Goal: Answer question/provide support: Share knowledge or assist other users

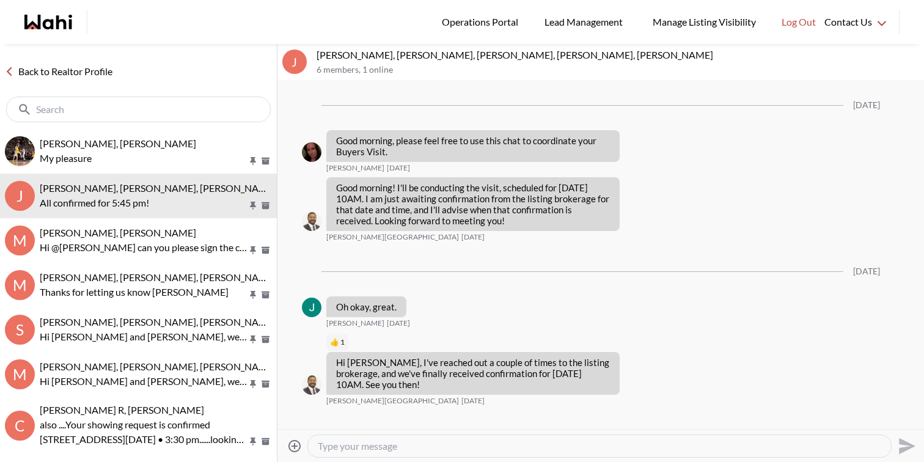
scroll to position [794, 0]
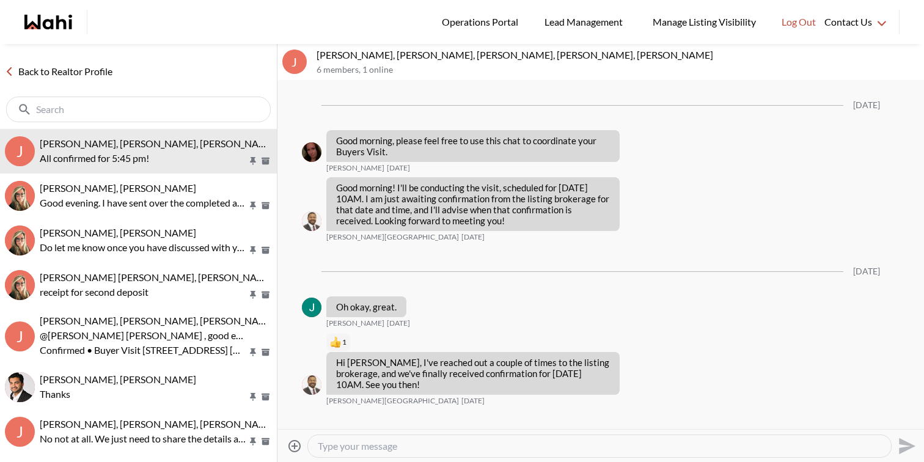
scroll to position [794, 0]
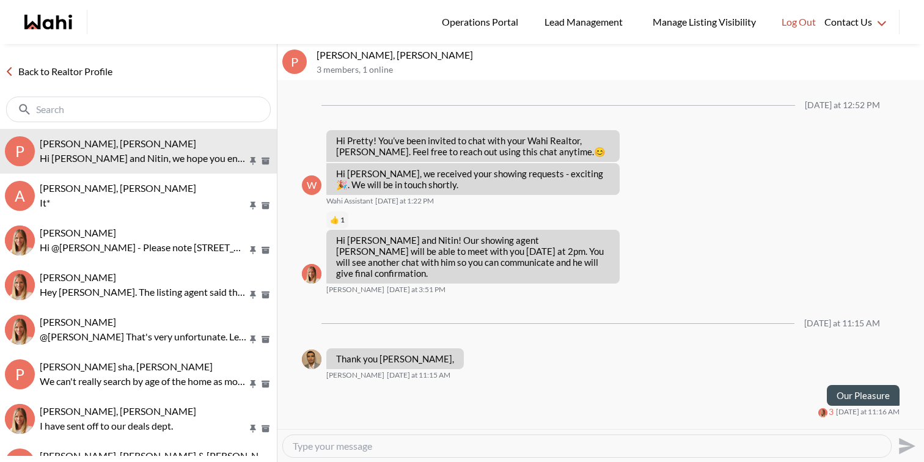
scroll to position [90, 0]
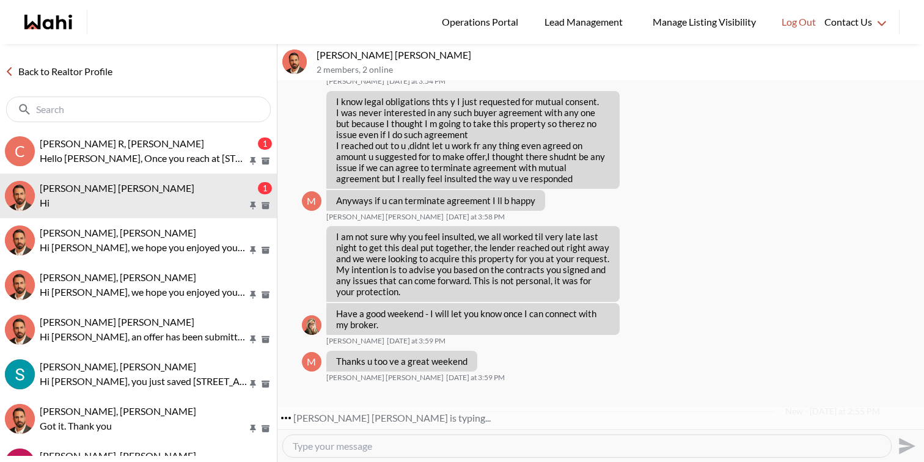
scroll to position [1371, 0]
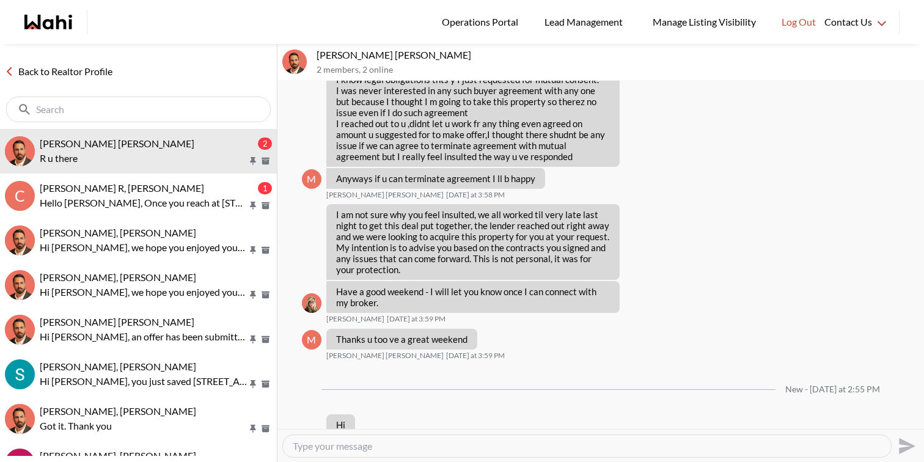
click at [308, 444] on textarea "Type your message" at bounding box center [587, 446] width 588 height 12
type textarea "Hi [PERSON_NAME], how can I assist you ?"
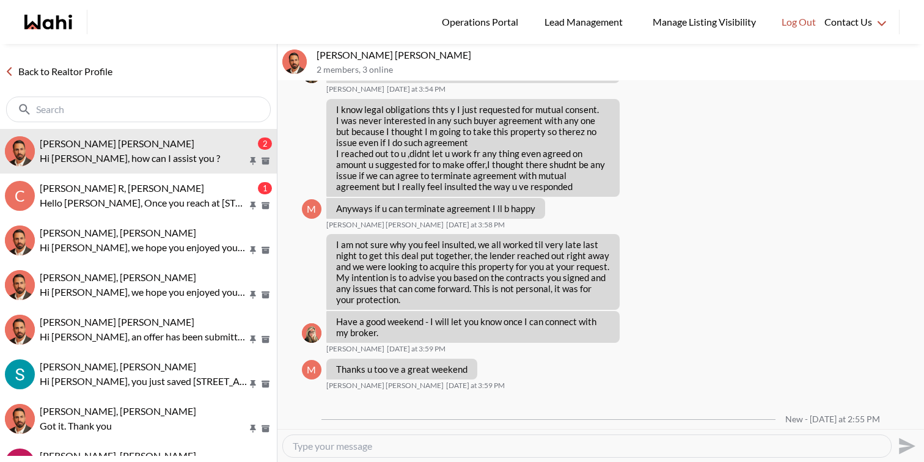
scroll to position [1407, 0]
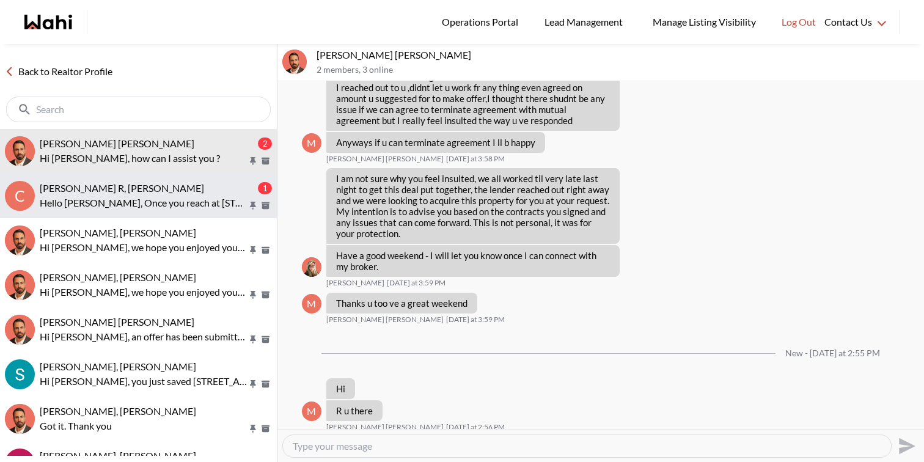
click at [172, 203] on p "Hello [PERSON_NAME], Once you reach at [STREET_ADDRESS][GEOGRAPHIC_DATA] me kno…" at bounding box center [144, 202] width 208 height 15
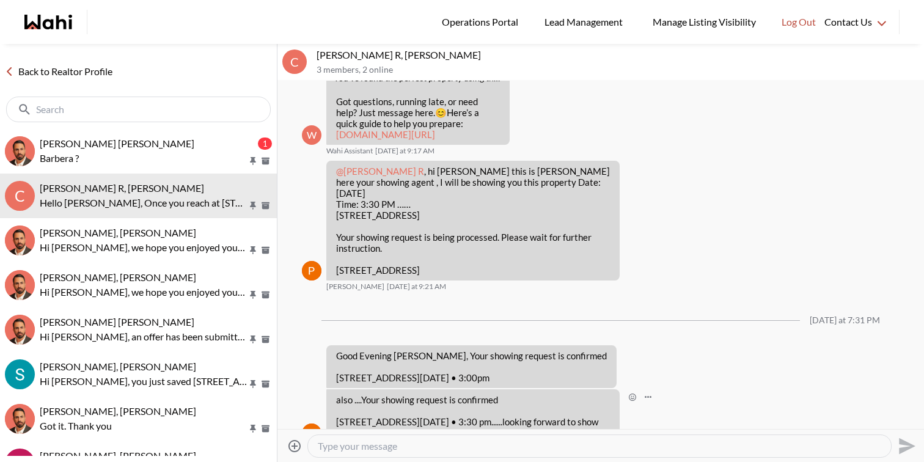
scroll to position [629, 0]
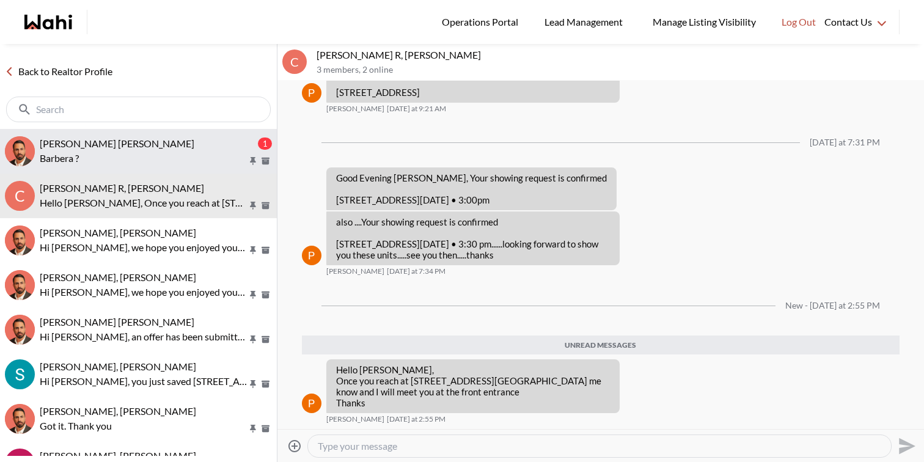
click at [174, 160] on p "Barbera ?" at bounding box center [144, 158] width 208 height 15
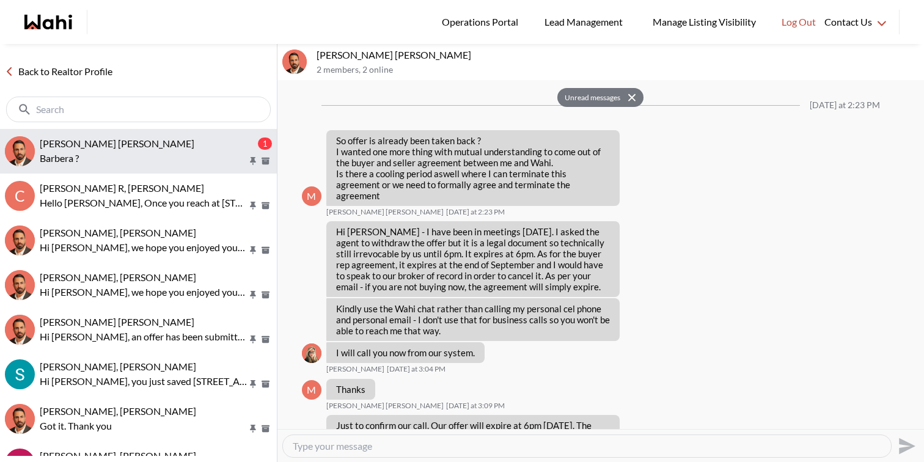
scroll to position [1443, 0]
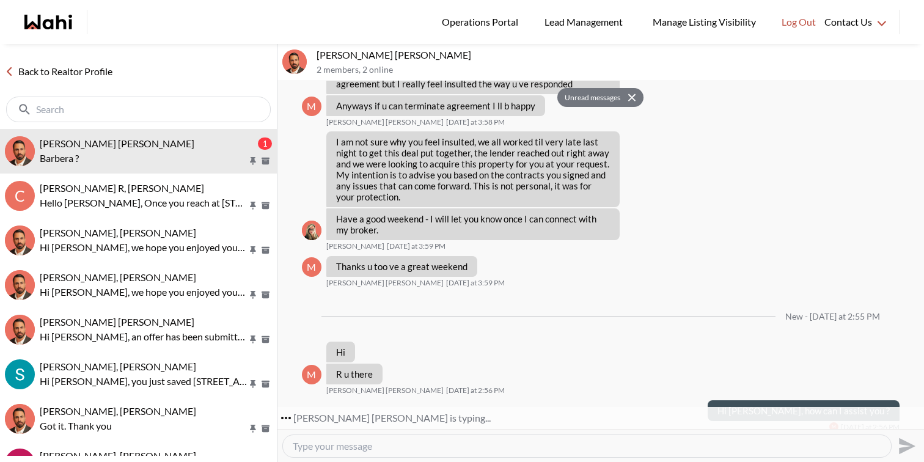
click at [418, 444] on textarea "Type your message" at bounding box center [587, 446] width 588 height 12
type textarea "This is [PERSON_NAME], I am one of the Wahi realtors and can assist you."
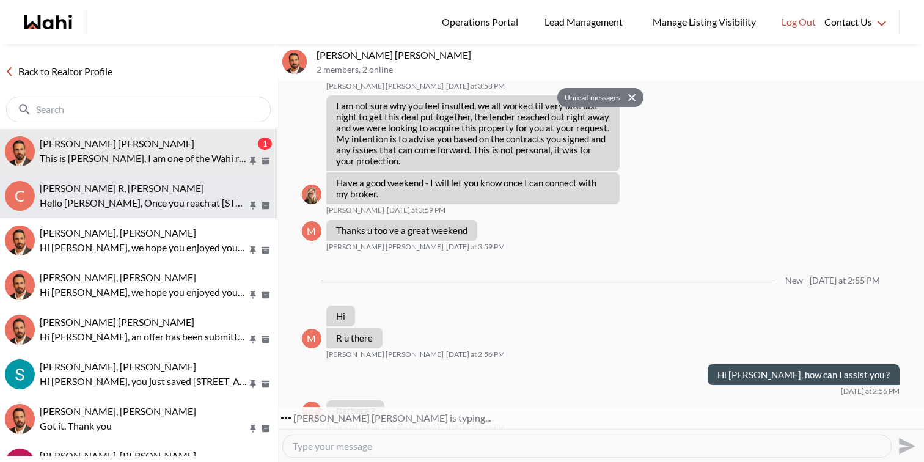
click at [133, 200] on p "Hello [PERSON_NAME], Once you reach at [STREET_ADDRESS][GEOGRAPHIC_DATA] me kno…" at bounding box center [144, 202] width 208 height 15
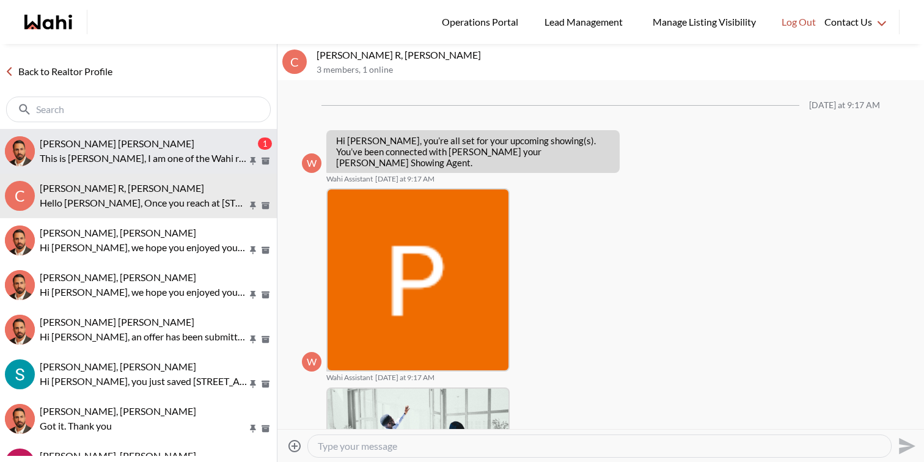
scroll to position [600, 0]
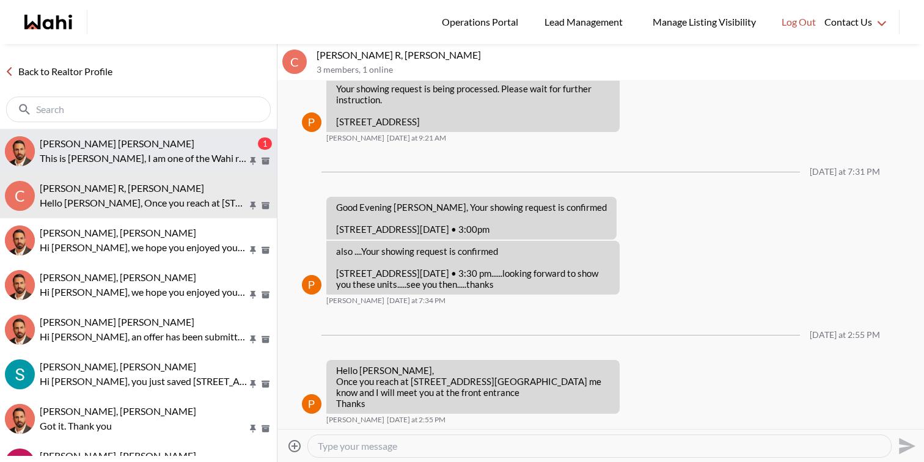
click at [180, 158] on p "This is Faraz, I am one of the Wahi realtors and can assist you." at bounding box center [144, 158] width 208 height 15
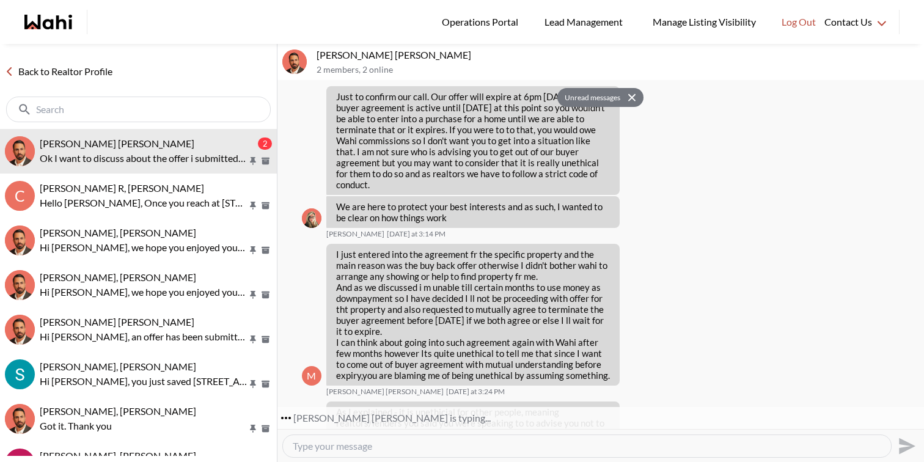
scroll to position [324, 0]
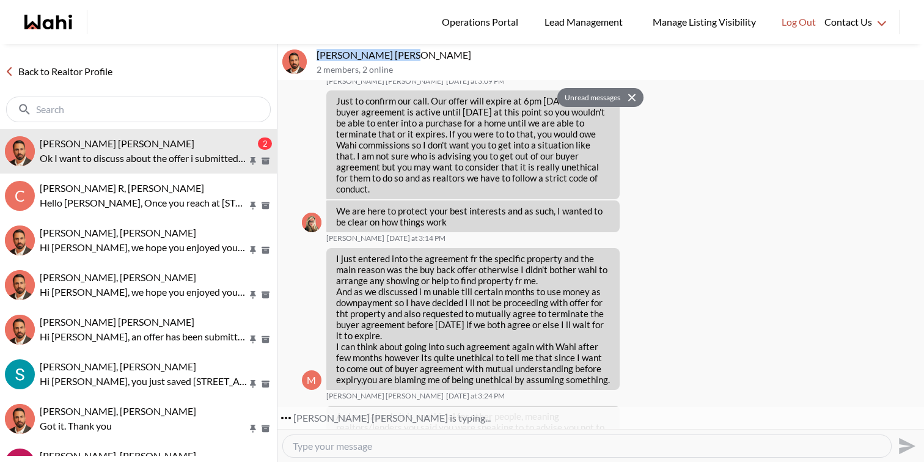
drag, startPoint x: 414, startPoint y: 55, endPoint x: 319, endPoint y: 48, distance: 95.0
click at [319, 48] on div "Muhammad Ali Zaheer, Behnam 2 members , 2 online" at bounding box center [600, 62] width 646 height 37
copy p "Muhammad Ali Zaheer"
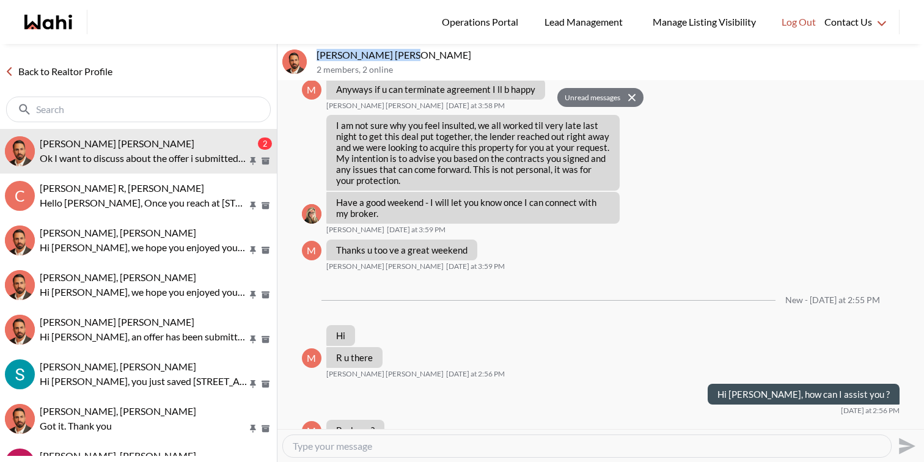
scroll to position [1527, 0]
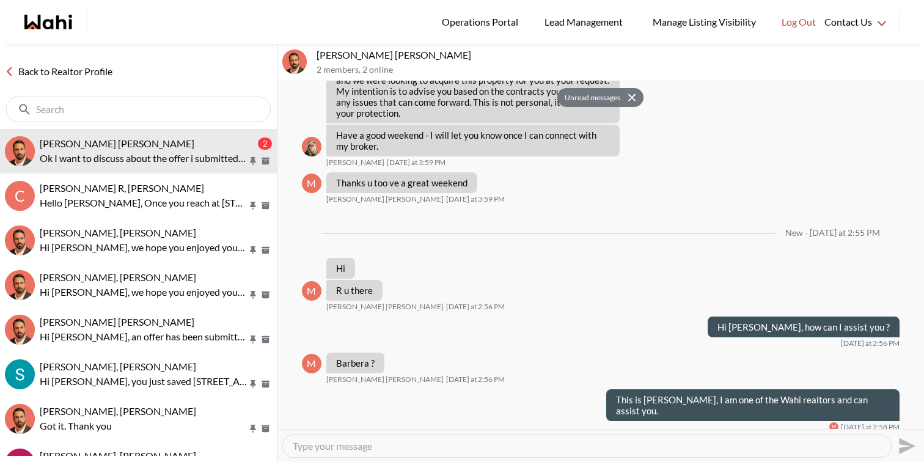
click at [354, 451] on textarea "Type your message" at bounding box center [587, 446] width 588 height 12
paste textarea "1510 Lepage Ave"
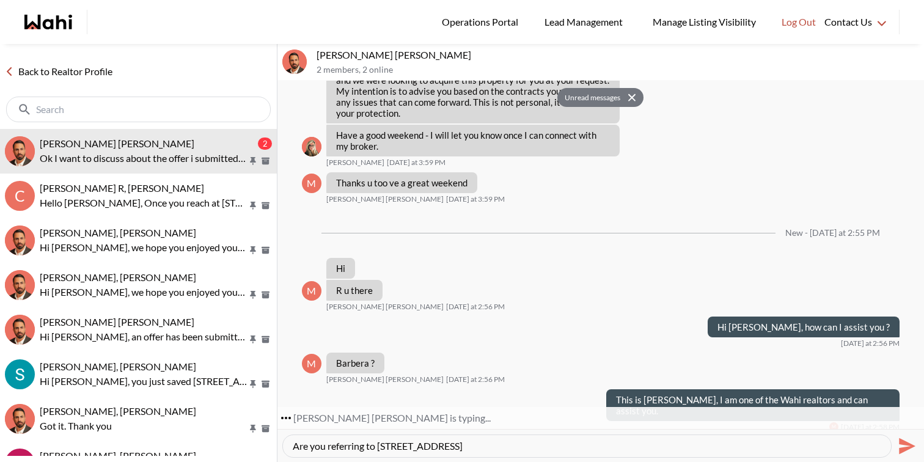
type textarea "Are you referring to 1510 Lepage Ave?"
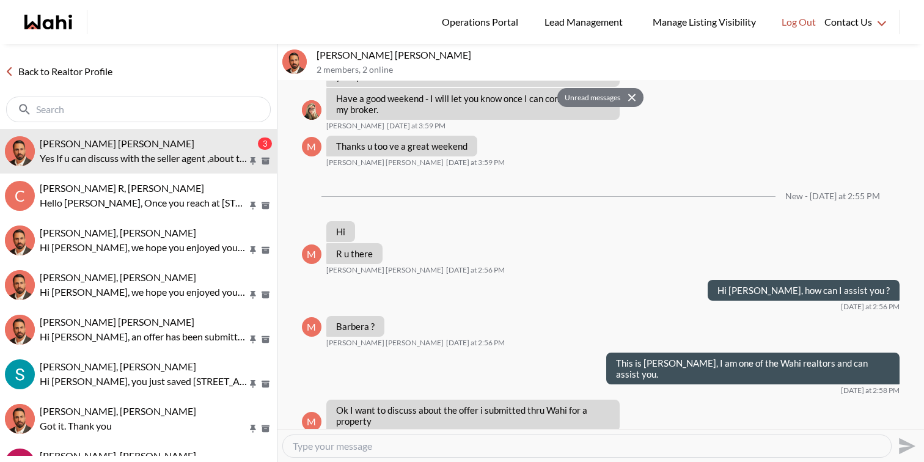
scroll to position [1655, 0]
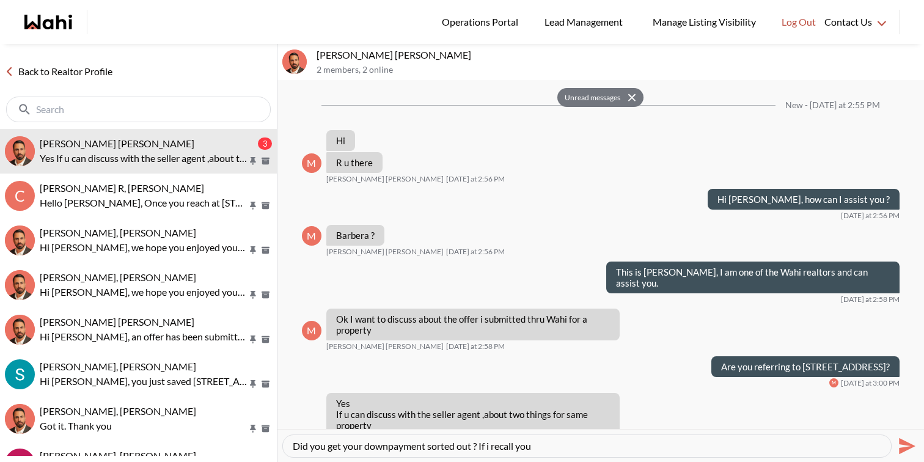
click at [491, 442] on textarea "Did you get your downpayment sorted out ? If i recall you" at bounding box center [587, 446] width 588 height 12
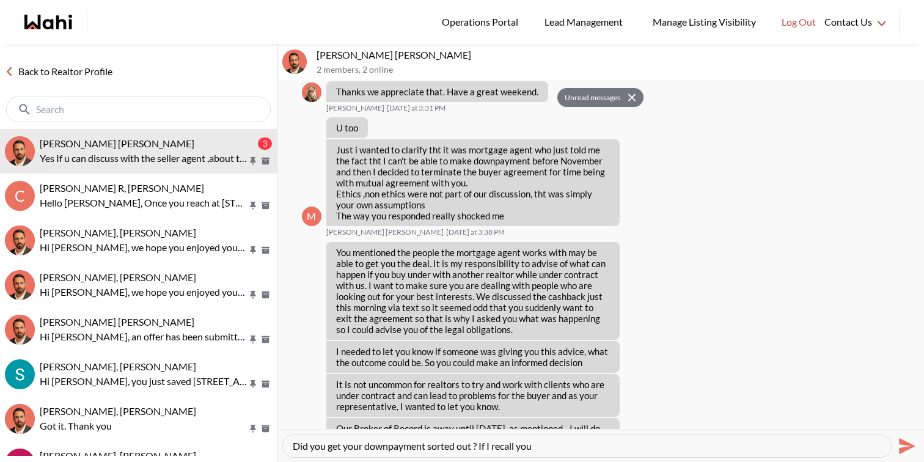
scroll to position [4425, 0]
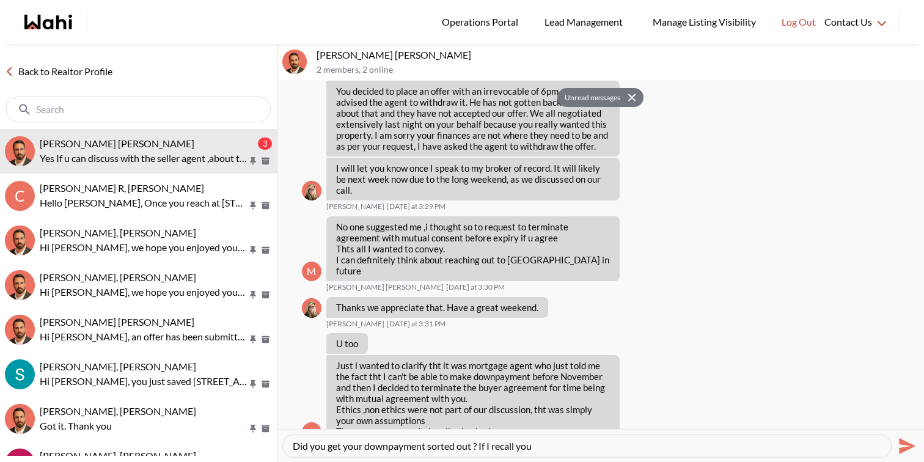
click at [547, 446] on textarea "Did you get your downpayment sorted out ? If I recall you" at bounding box center [587, 446] width 588 height 12
type textarea "Did you get your downpayment sorted out ? If I recall you cannot withdrawn any …"
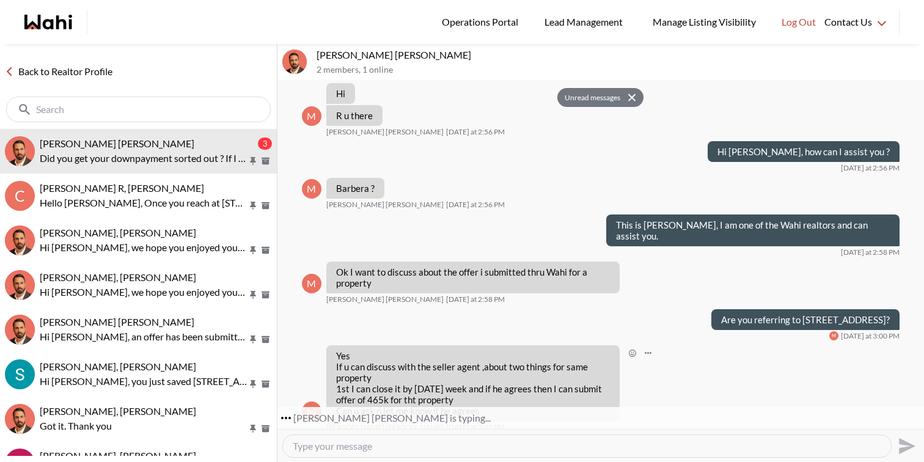
scroll to position [5437, 0]
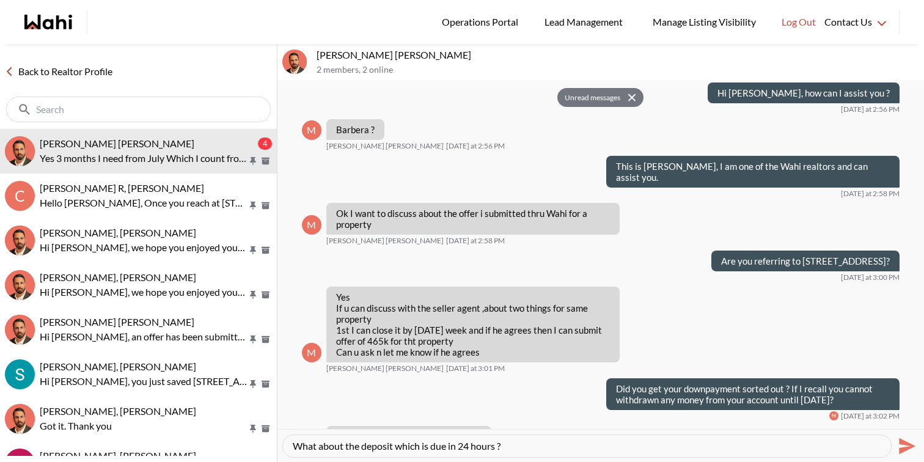
click at [396, 441] on textarea "What about the deposit which is due in 24 hours ?" at bounding box center [587, 446] width 588 height 12
type textarea "What about the deposit amount which is due in 24 hours ?"
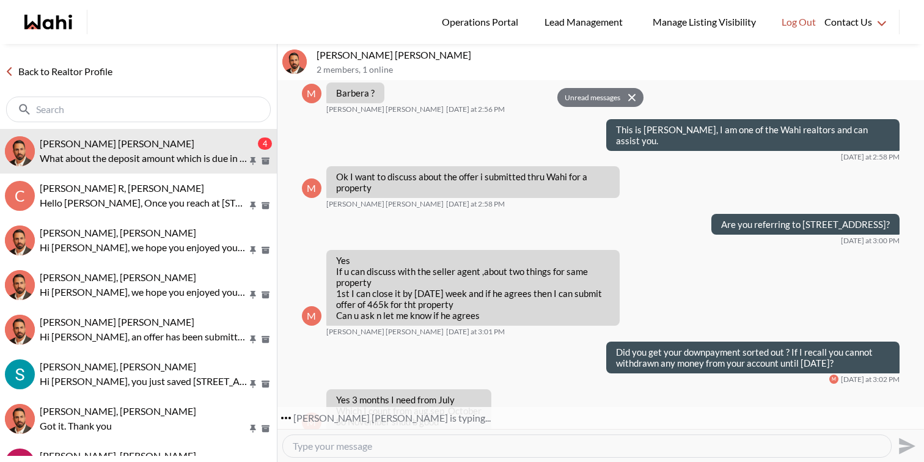
scroll to position [5521, 0]
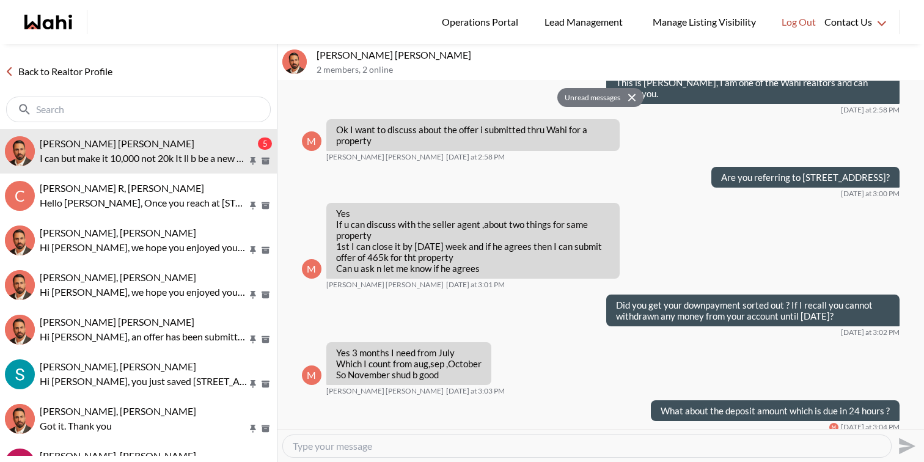
click at [584, 440] on textarea "Type your message" at bounding box center [587, 446] width 588 height 12
click at [583, 448] on textarea "Type your message" at bounding box center [587, 446] width 588 height 12
type textarea "It would be under your name I assume ?"
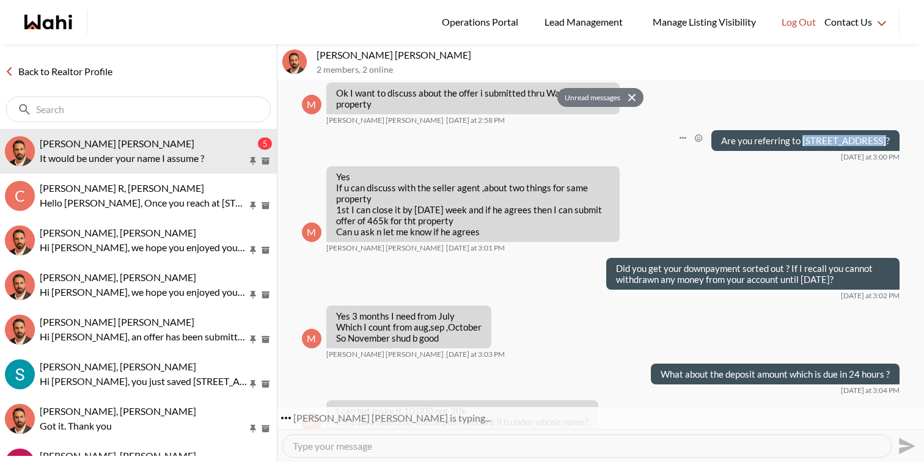
drag, startPoint x: 891, startPoint y: 89, endPoint x: 817, endPoint y: 88, distance: 73.9
click at [817, 130] on div "Are you referring to 1510 Lepage Ave?" at bounding box center [805, 140] width 188 height 21
copy p "1510 Lepage Ave?"
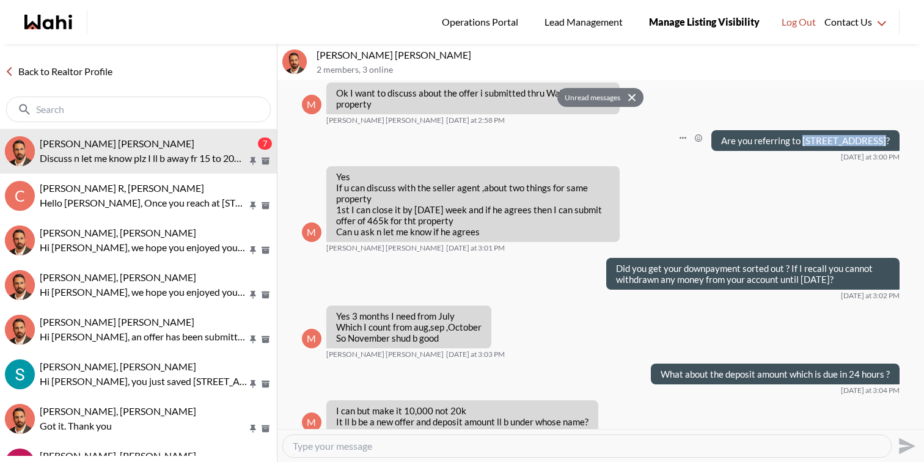
scroll to position [5660, 0]
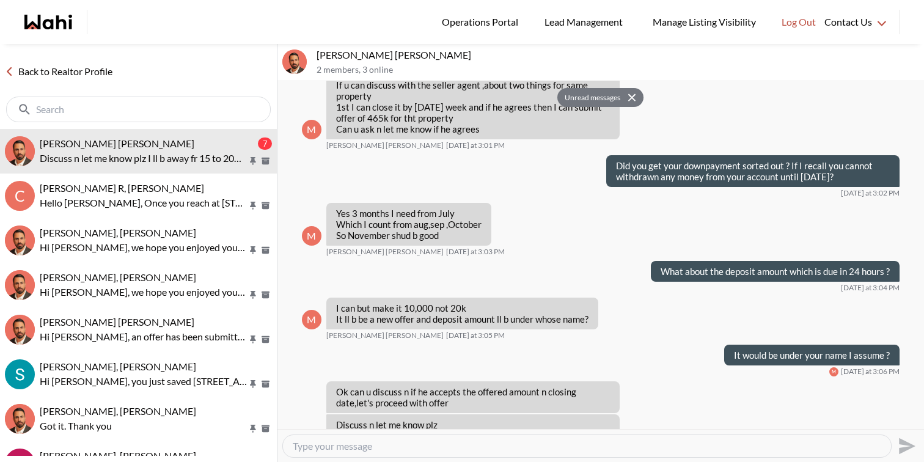
click at [379, 446] on textarea "Type your message" at bounding box center [587, 446] width 588 height 12
click at [572, 446] on textarea "Unfortunately, they have accepted another offer this morning." at bounding box center [587, 446] width 588 height 12
type textarea "Unfortunately, they have accepted another offer this morning. The property is n…"
click at [898, 445] on icon "Send" at bounding box center [906, 446] width 20 height 20
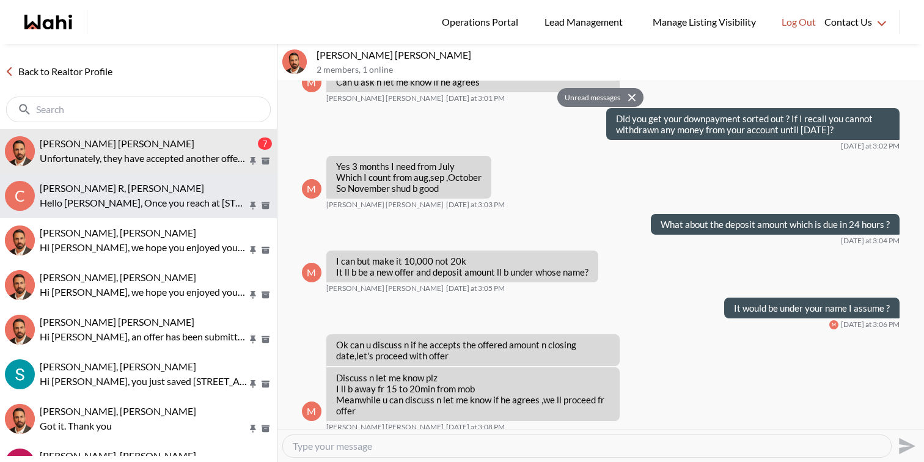
click at [148, 194] on div "cris R, Paul, Faraz Hello Cris, Once you reach at 5949 Yonge st Let me know and…" at bounding box center [156, 196] width 232 height 28
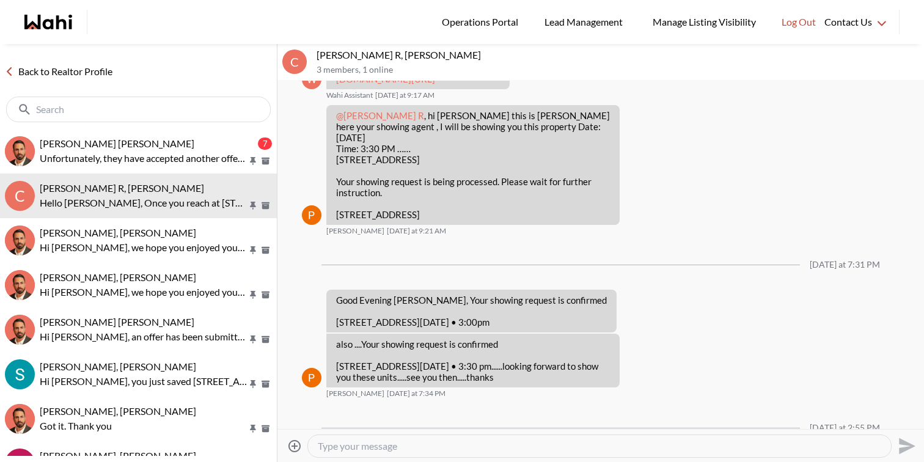
scroll to position [600, 0]
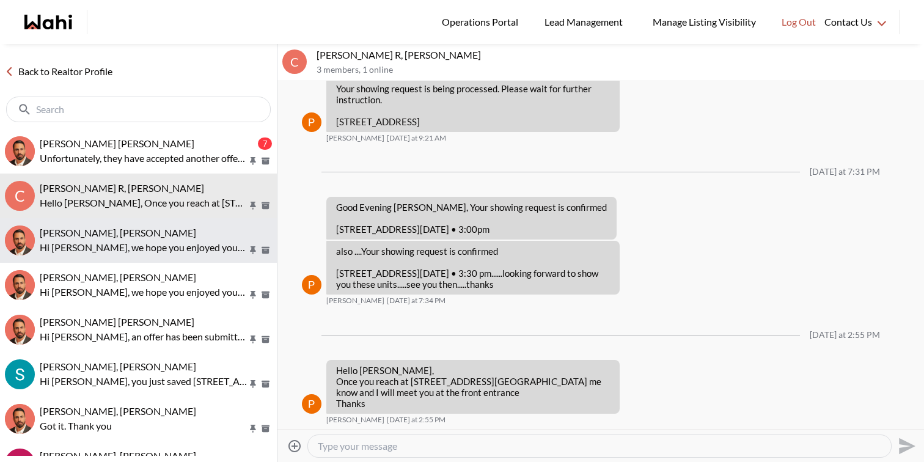
click at [169, 245] on p "Hi Josh, we hope you enjoyed your showings! Did the properties meet your criter…" at bounding box center [144, 247] width 208 height 15
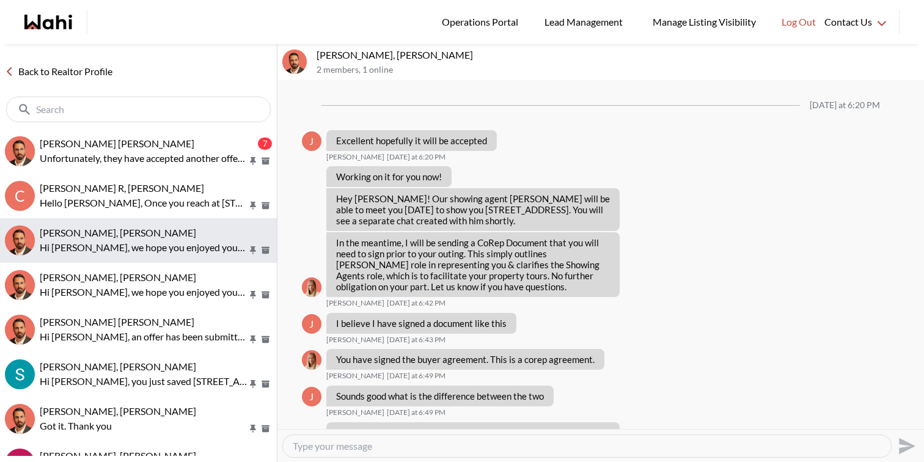
scroll to position [1140, 0]
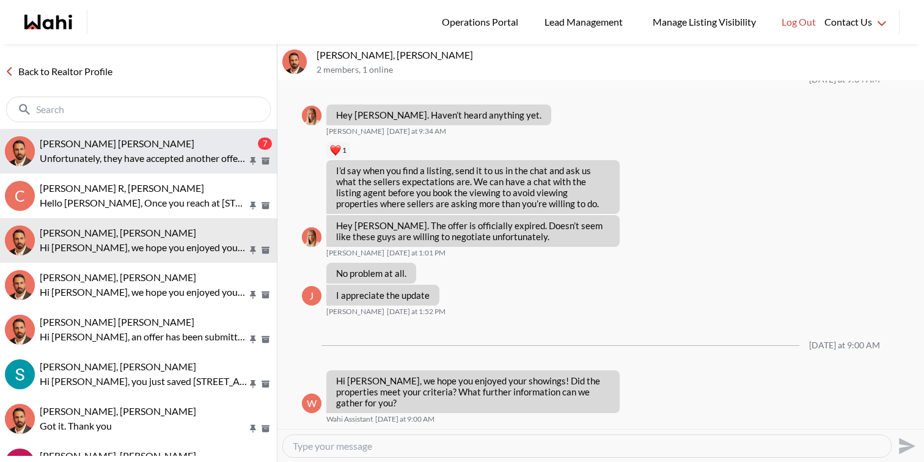
click at [191, 158] on p "Unfortunately, they have accepted another offer this morning. The property is n…" at bounding box center [144, 158] width 208 height 15
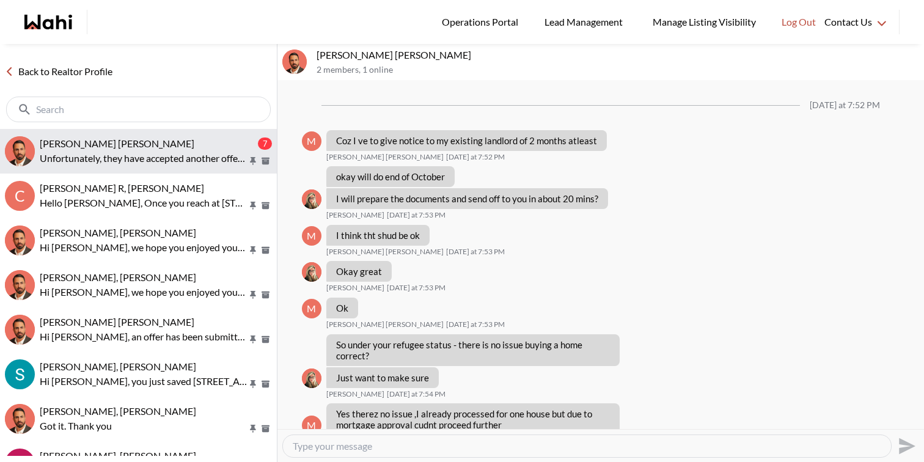
scroll to position [5707, 0]
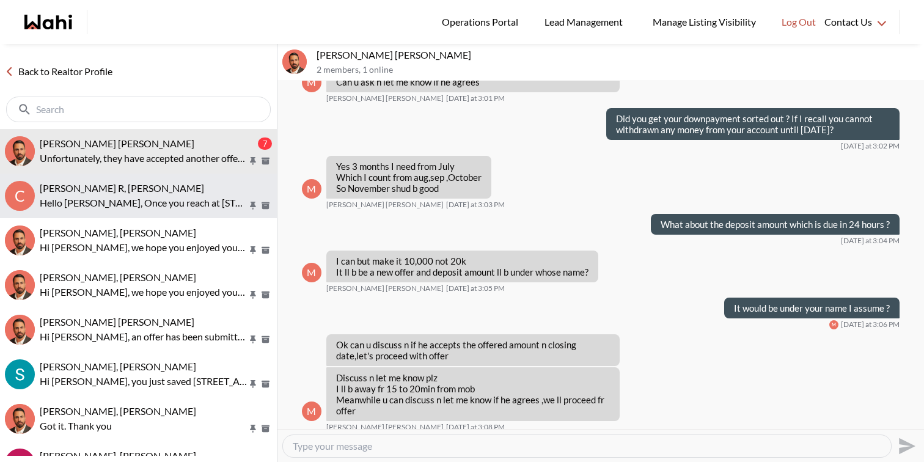
click at [185, 189] on div "cris R, Paul, Faraz" at bounding box center [156, 188] width 232 height 12
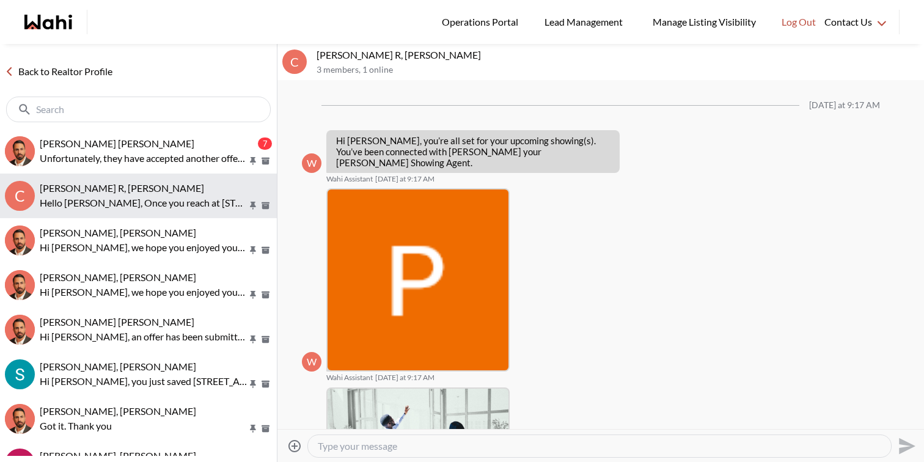
scroll to position [600, 0]
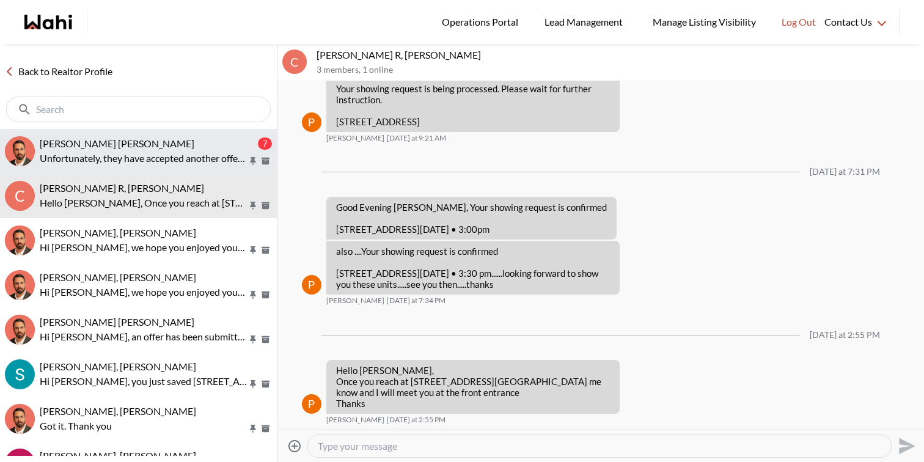
click at [191, 150] on div "Muhammad Ali Zaheer, Behnam 7 Unfortunately, they have accepted another offer t…" at bounding box center [156, 151] width 232 height 28
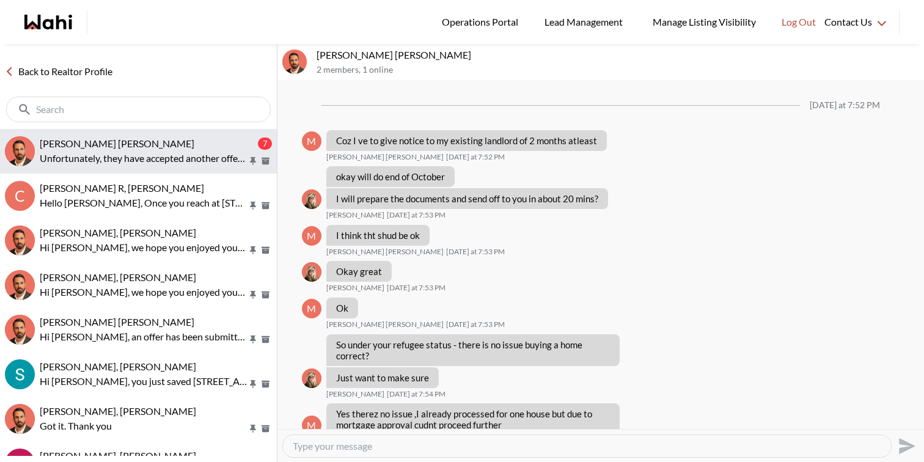
scroll to position [5707, 0]
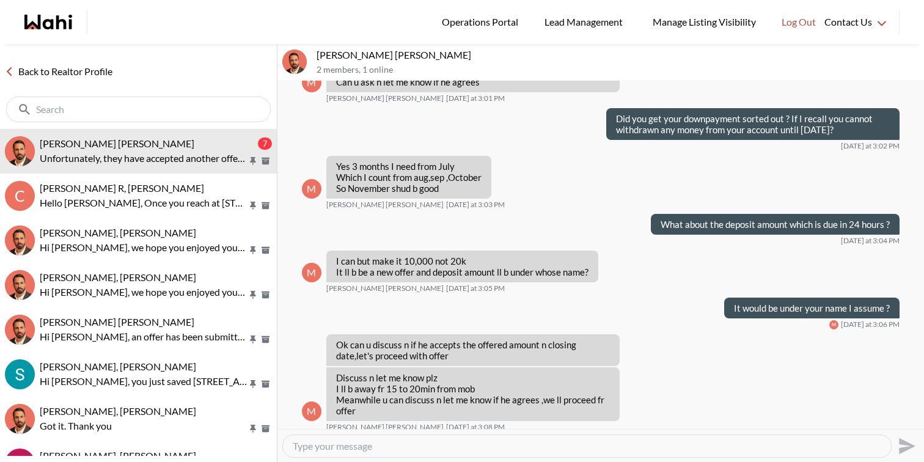
click at [355, 440] on textarea "Type your message" at bounding box center [587, 446] width 588 height 12
type textarea "They got multiple offers and got over asking."
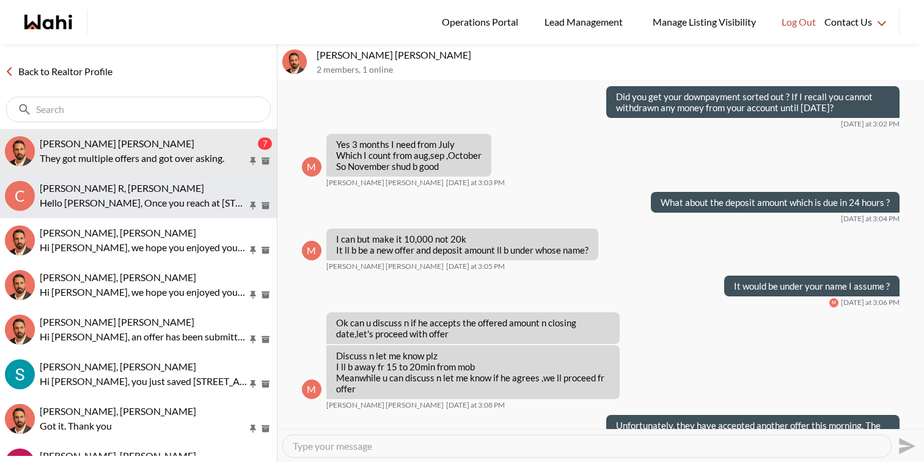
click at [166, 197] on p "Hello Cris, Once you reach at 5949 Yonge st Let me know and I will meet you at …" at bounding box center [144, 202] width 208 height 15
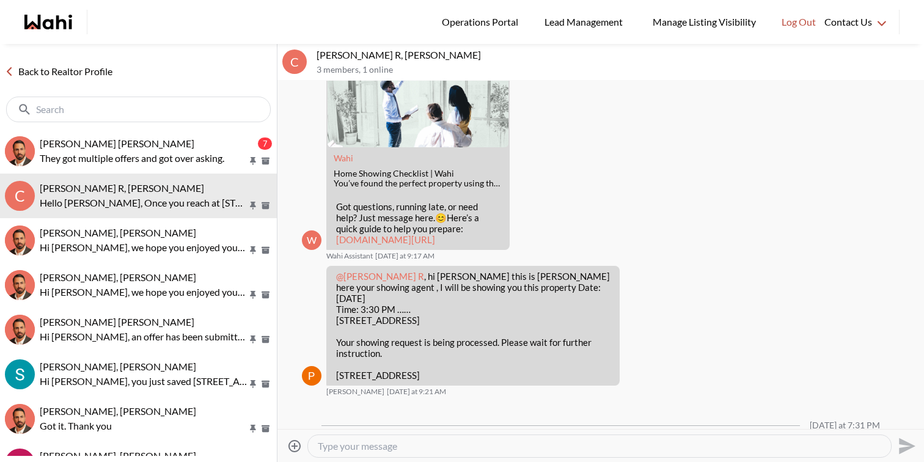
scroll to position [335, 0]
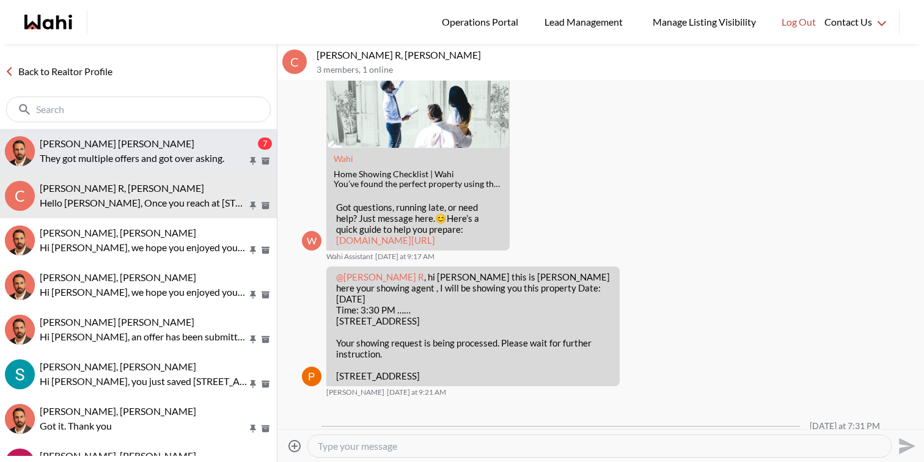
click at [220, 141] on div "Muhammad Ali Zaheer, Behnam" at bounding box center [148, 143] width 216 height 12
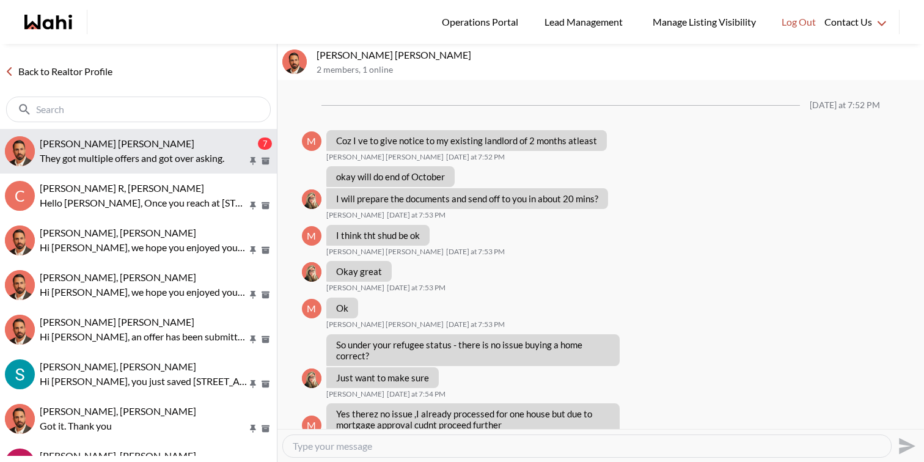
scroll to position [5729, 0]
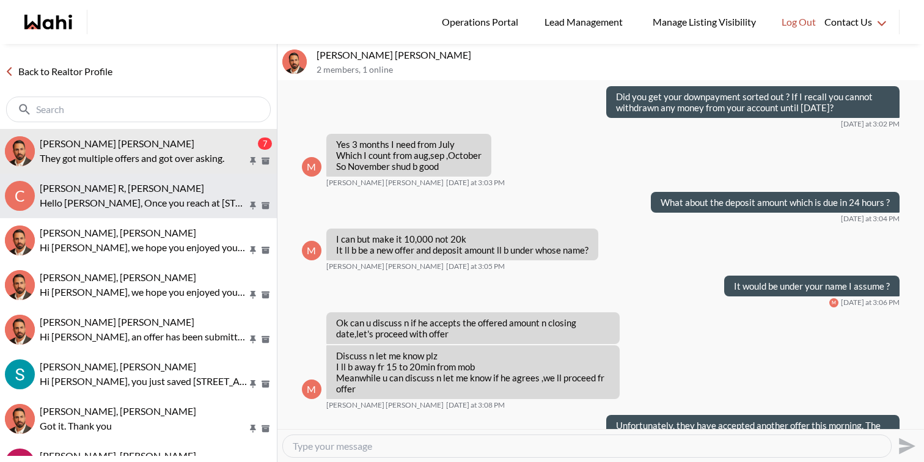
click at [213, 184] on div "cris R, Paul, Faraz" at bounding box center [156, 188] width 232 height 12
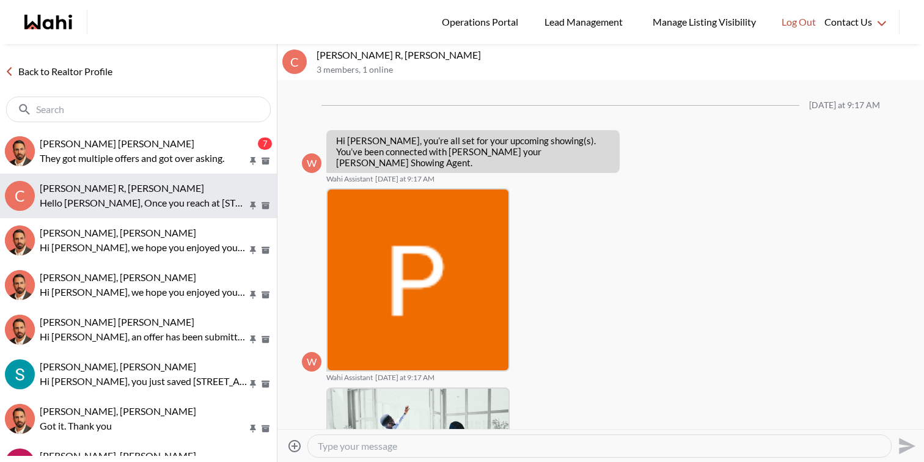
scroll to position [600, 0]
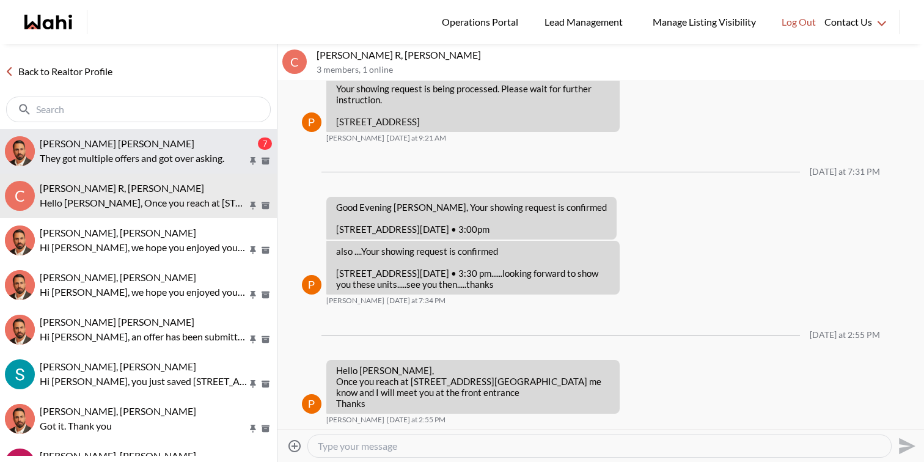
click at [211, 134] on button "Muhammad Ali Zaheer, Behnam 7 They got multiple offers and got over asking." at bounding box center [138, 151] width 277 height 45
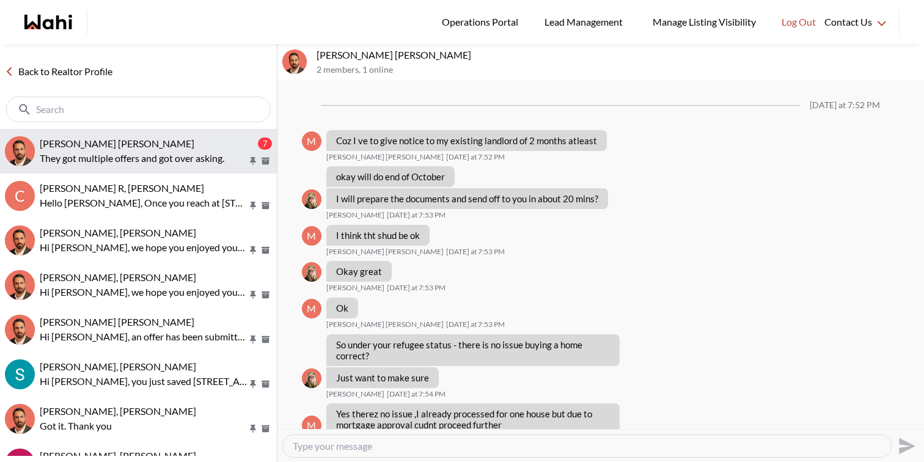
scroll to position [5729, 0]
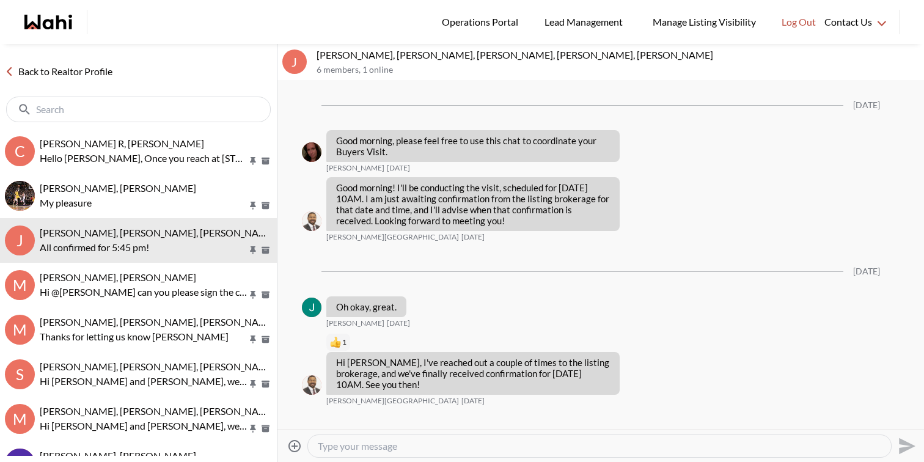
scroll to position [794, 0]
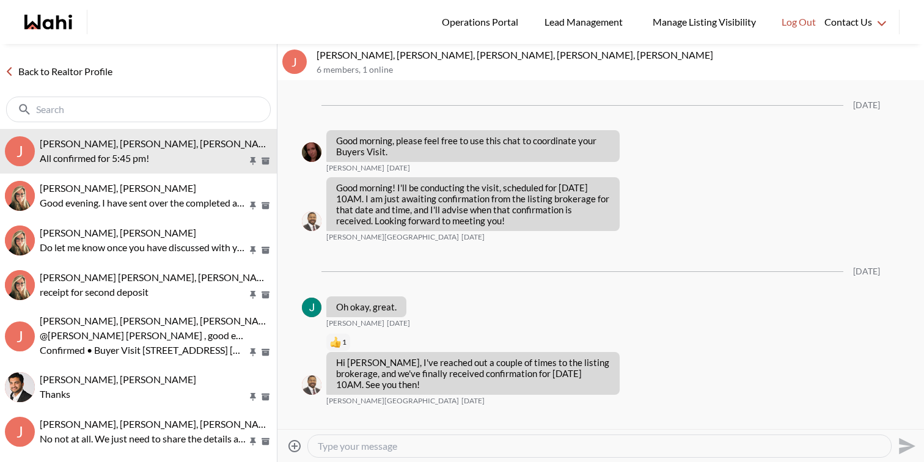
scroll to position [794, 0]
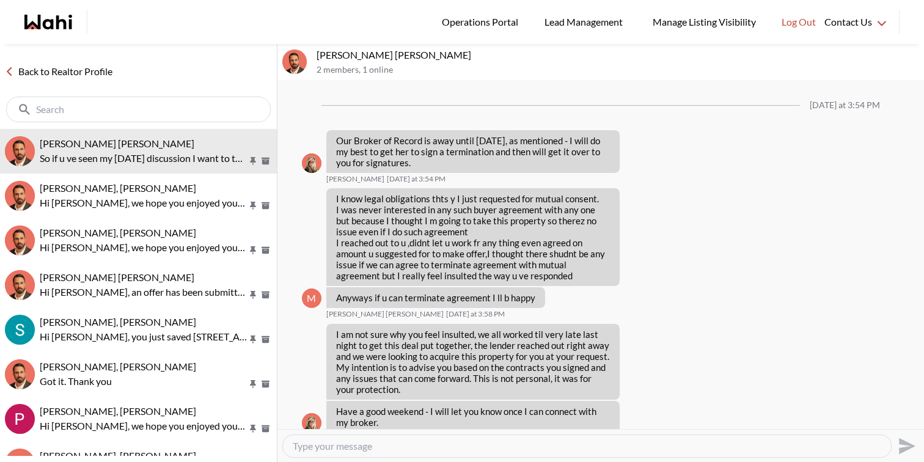
scroll to position [926, 0]
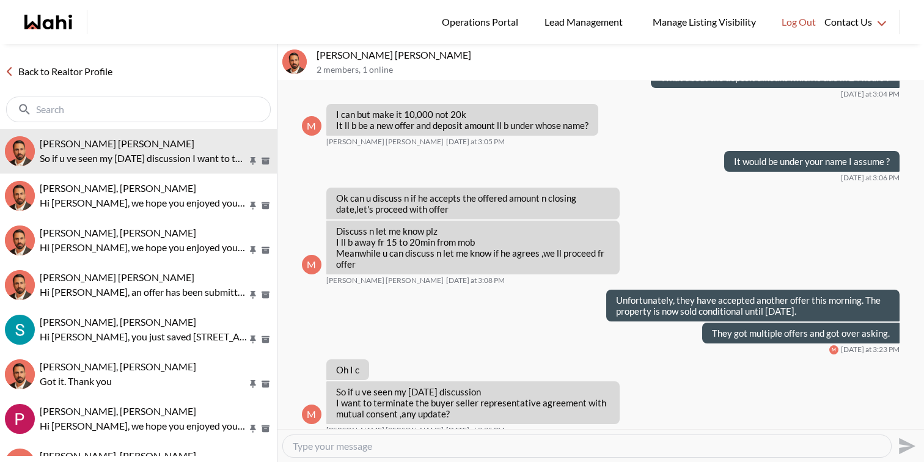
click at [495, 446] on textarea "Type your message" at bounding box center [587, 446] width 588 height 12
type textarea "L"
type textarea "Like Barbara has told you. The broker of record is away until Sept 4th, we will…"
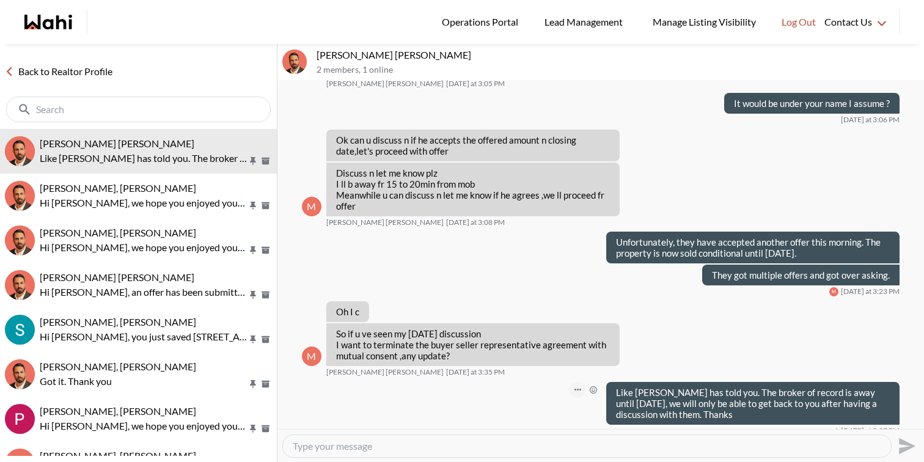
click at [575, 382] on button "Open Message Actions Menu" at bounding box center [577, 390] width 16 height 16
click at [552, 334] on button "Edit Message" at bounding box center [537, 338] width 98 height 22
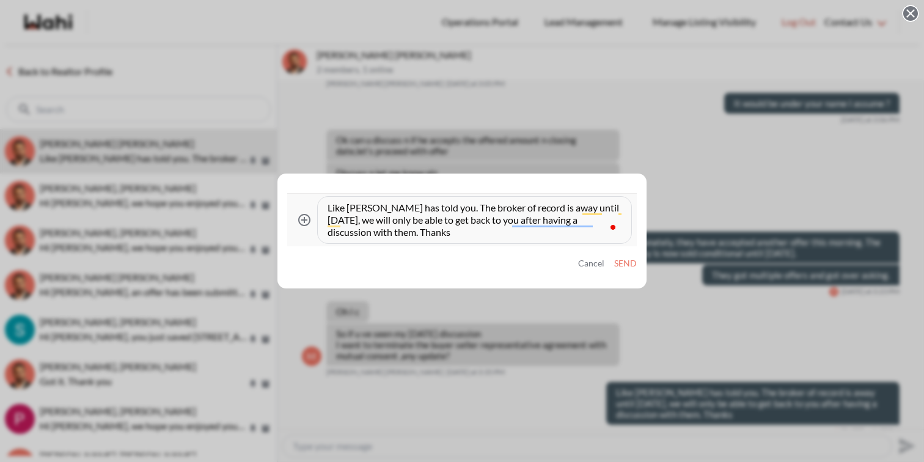
drag, startPoint x: 416, startPoint y: 204, endPoint x: 400, endPoint y: 203, distance: 15.9
click at [400, 203] on textarea "Like Barbara has told you. The broker of record is away until Sept 4th, we will…" at bounding box center [474, 220] width 294 height 37
click at [478, 206] on textarea "Like Barbara has informed you. The broker of record is away until Sept 4th, we …" at bounding box center [474, 220] width 294 height 37
type textarea "Like Barbara has informed you. Broker of record is away until Sept 4th, we will…"
click at [624, 262] on button "Send" at bounding box center [625, 263] width 23 height 10
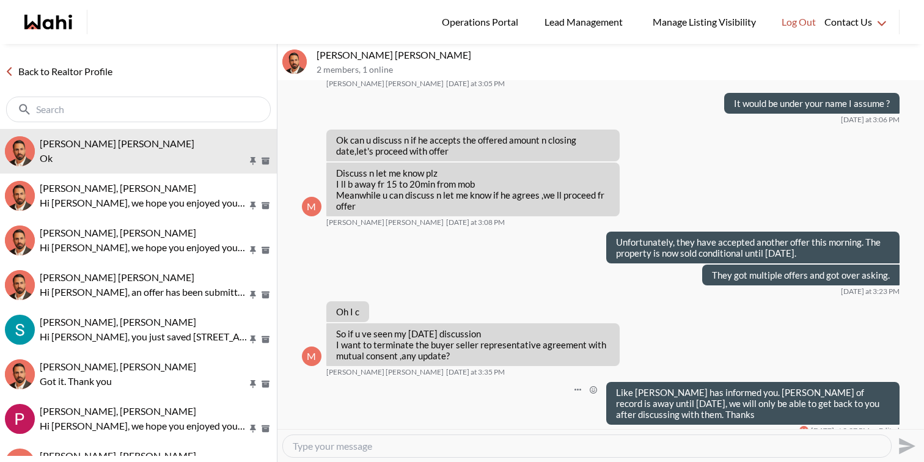
scroll to position [1021, 0]
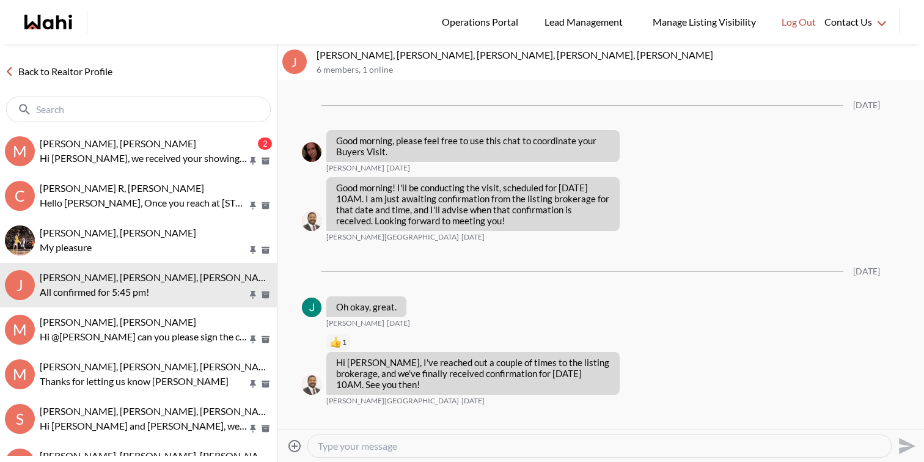
scroll to position [794, 0]
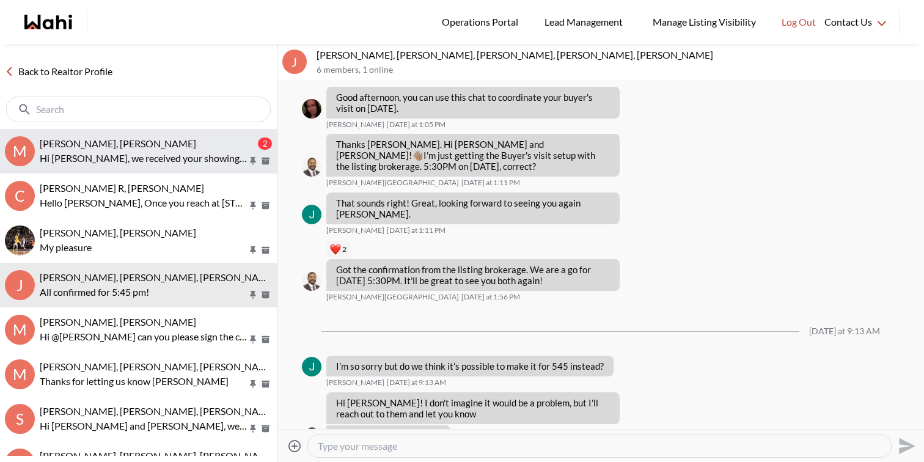
click at [142, 141] on div "Maita Navarro, Faraz" at bounding box center [148, 143] width 216 height 12
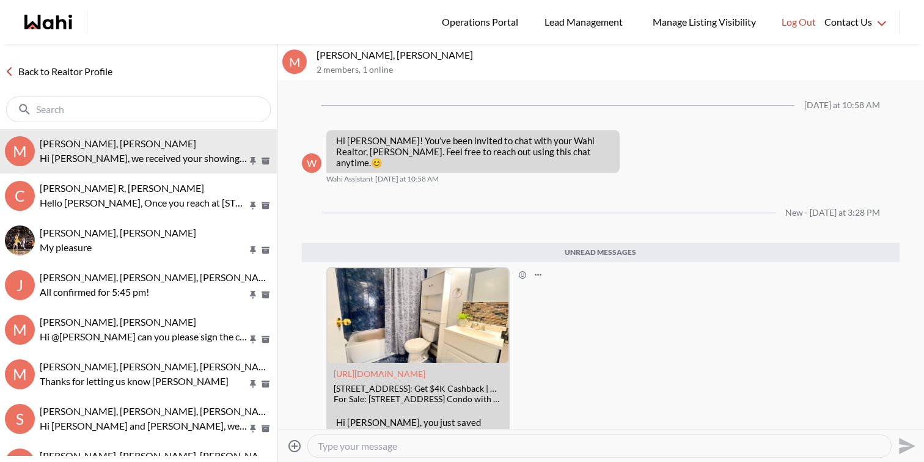
scroll to position [133, 0]
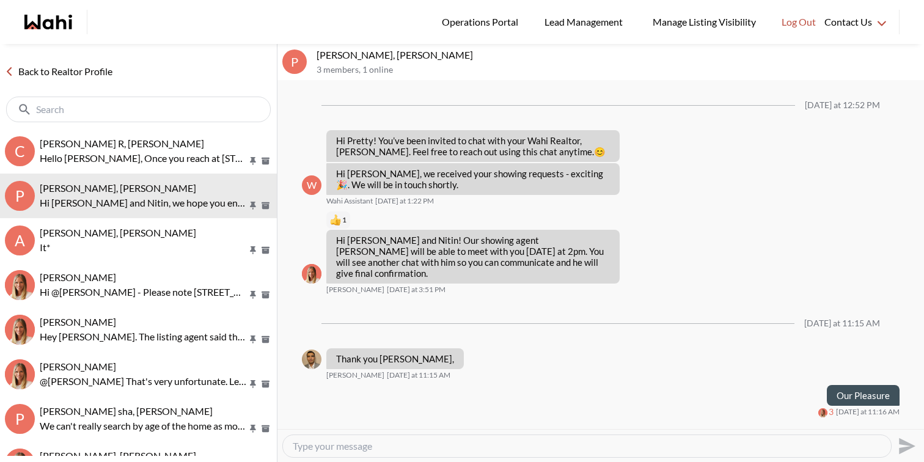
scroll to position [90, 0]
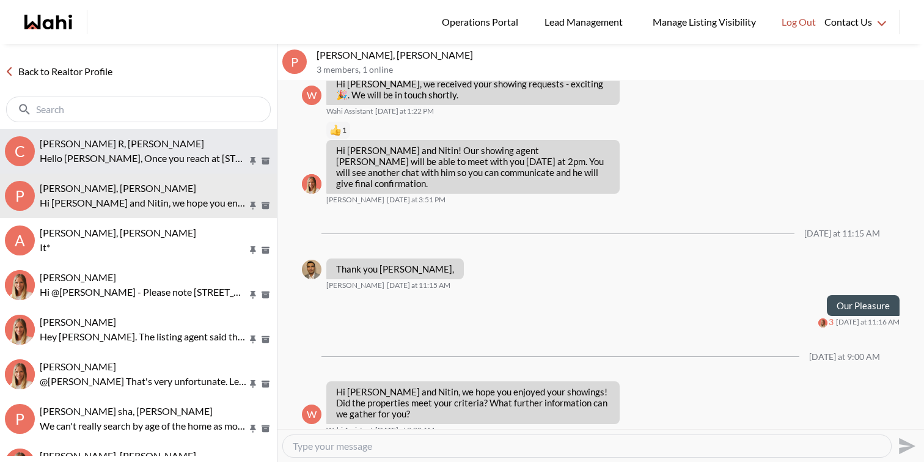
click at [131, 143] on div "[PERSON_NAME] R, [PERSON_NAME]" at bounding box center [156, 143] width 232 height 12
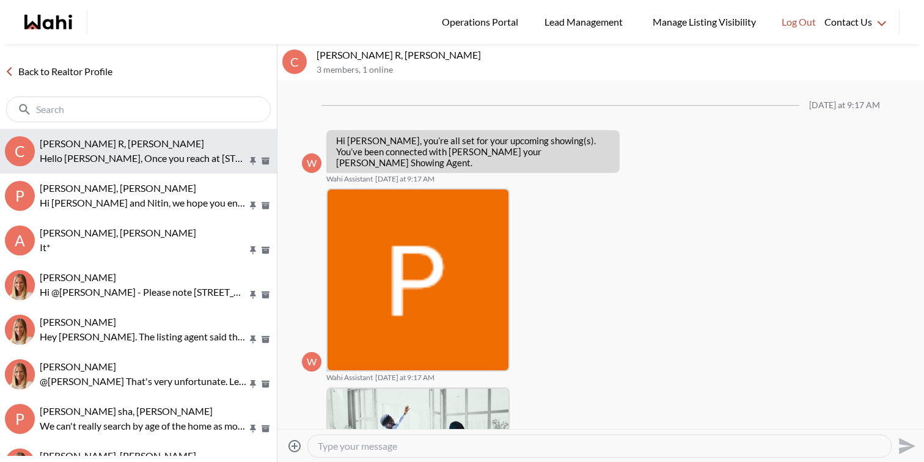
scroll to position [600, 0]
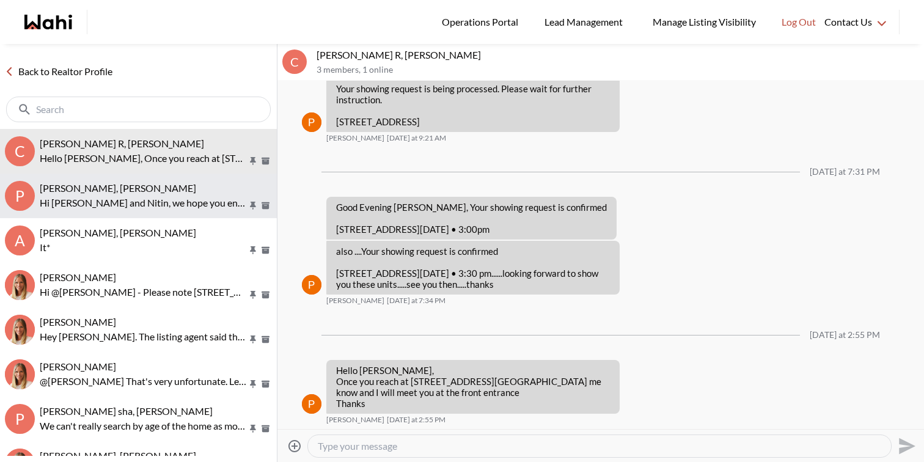
click at [140, 191] on span "Pallawi Kalyan, Nitin Kumar, Michelle" at bounding box center [118, 188] width 156 height 12
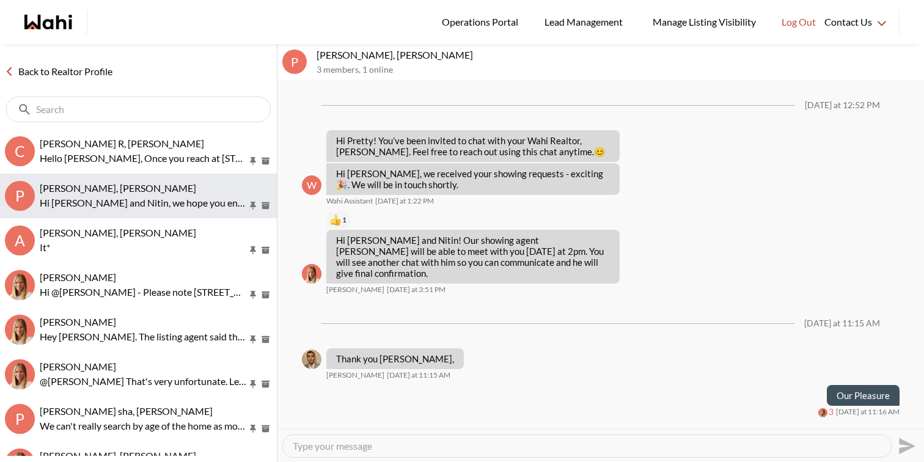
scroll to position [90, 0]
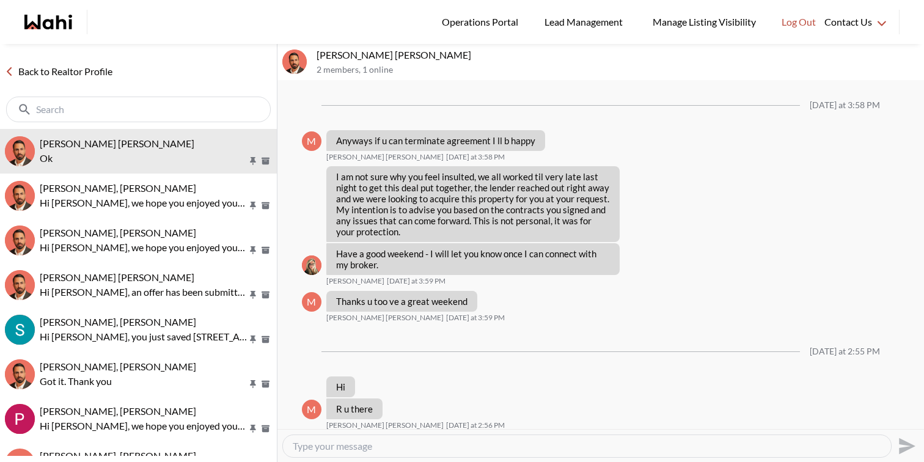
scroll to position [863, 0]
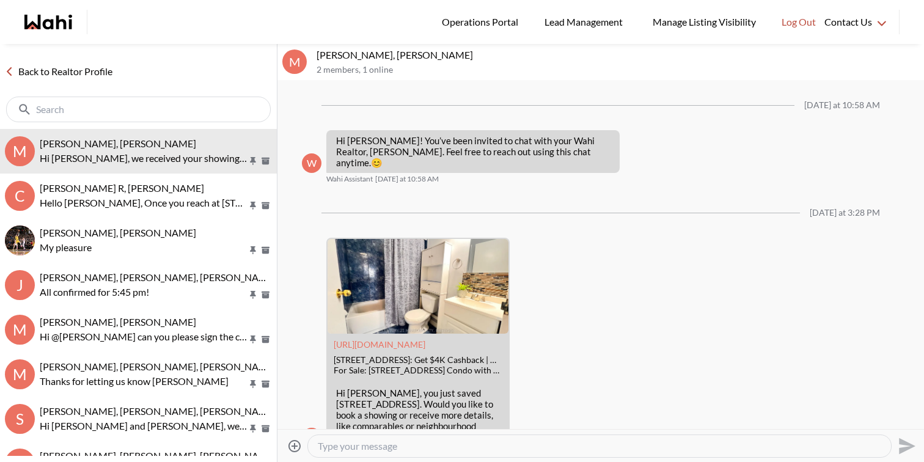
scroll to position [103, 0]
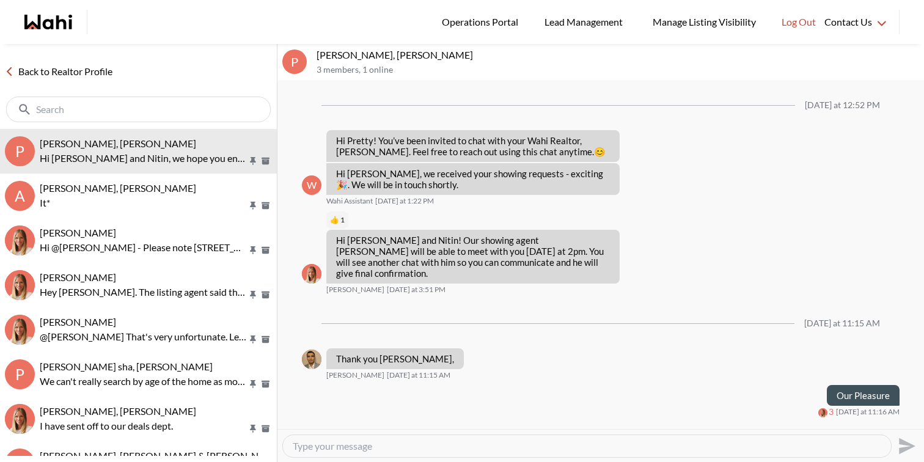
scroll to position [90, 0]
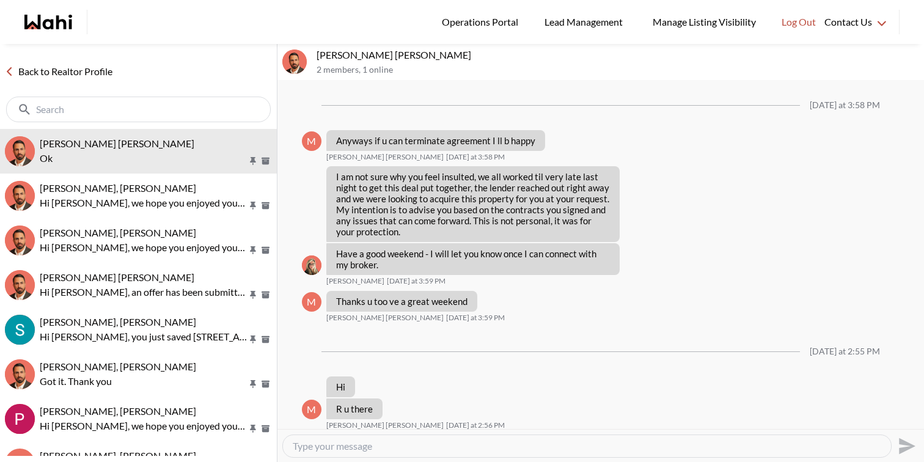
scroll to position [863, 0]
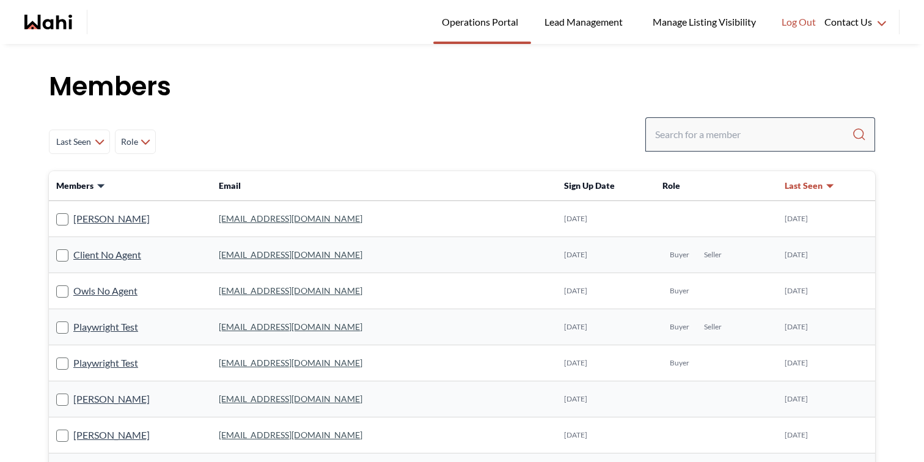
click at [783, 123] on div at bounding box center [760, 134] width 230 height 34
click at [773, 137] on input "Search input" at bounding box center [753, 134] width 197 height 22
type input "[PERSON_NAME]"
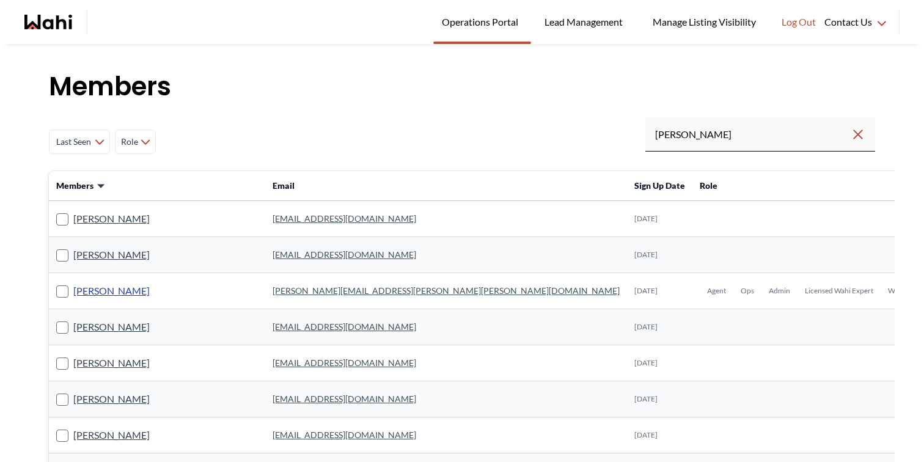
click at [123, 291] on link "[PERSON_NAME]" at bounding box center [111, 291] width 76 height 16
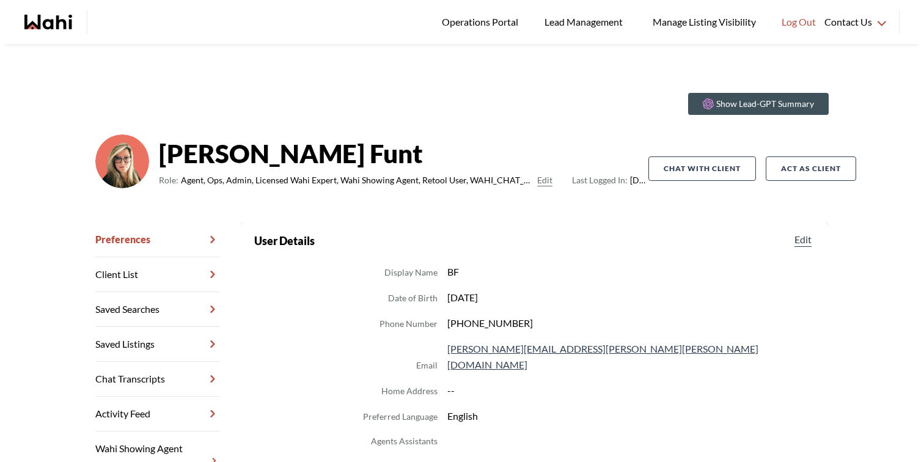
click at [140, 379] on link "Chat Transcripts" at bounding box center [157, 379] width 125 height 35
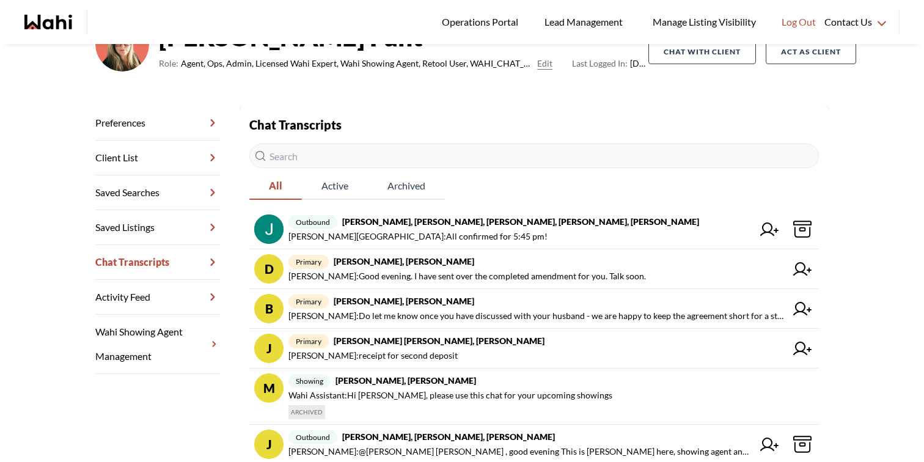
scroll to position [117, 0]
